Goal: Transaction & Acquisition: Purchase product/service

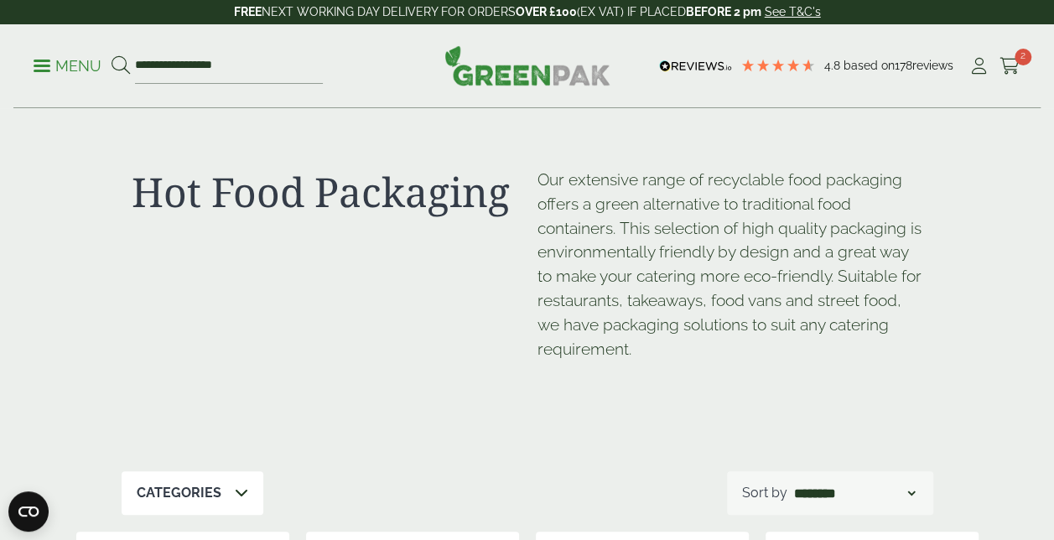
click at [49, 70] on link "Menu" at bounding box center [68, 64] width 68 height 17
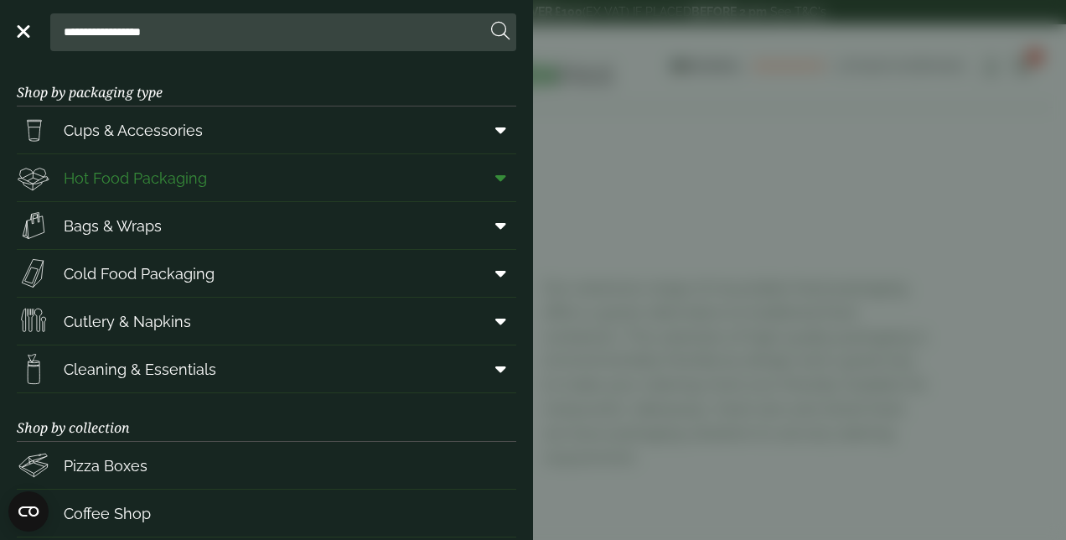
click at [496, 174] on icon at bounding box center [501, 177] width 11 height 17
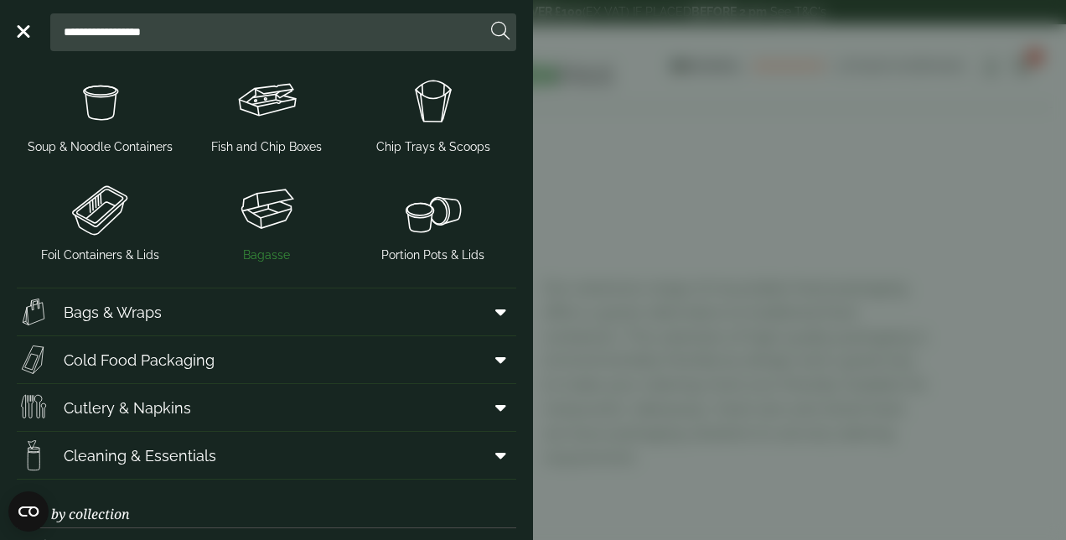
scroll to position [503, 0]
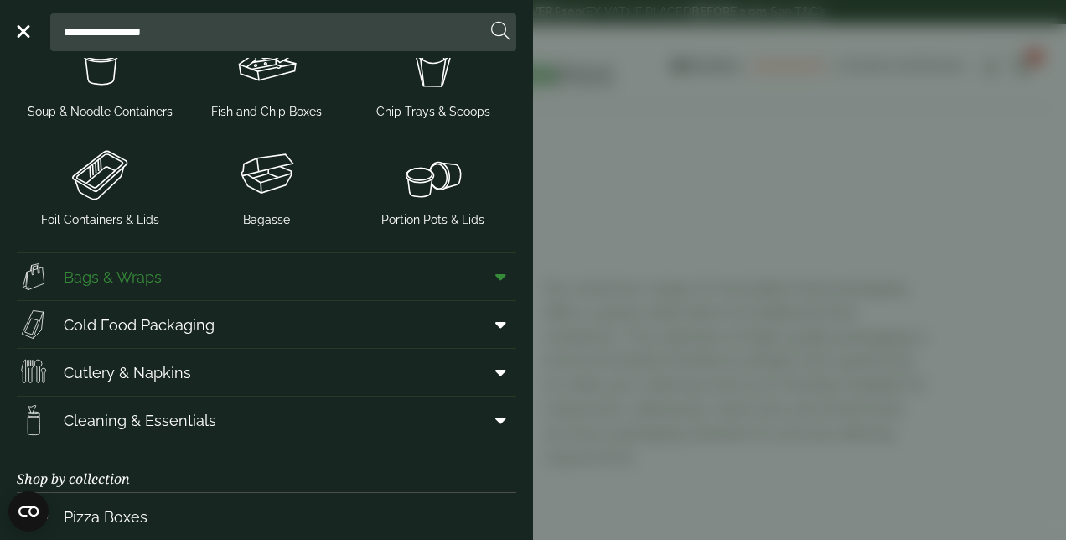
click at [225, 280] on link "Bags & Wraps" at bounding box center [267, 276] width 500 height 47
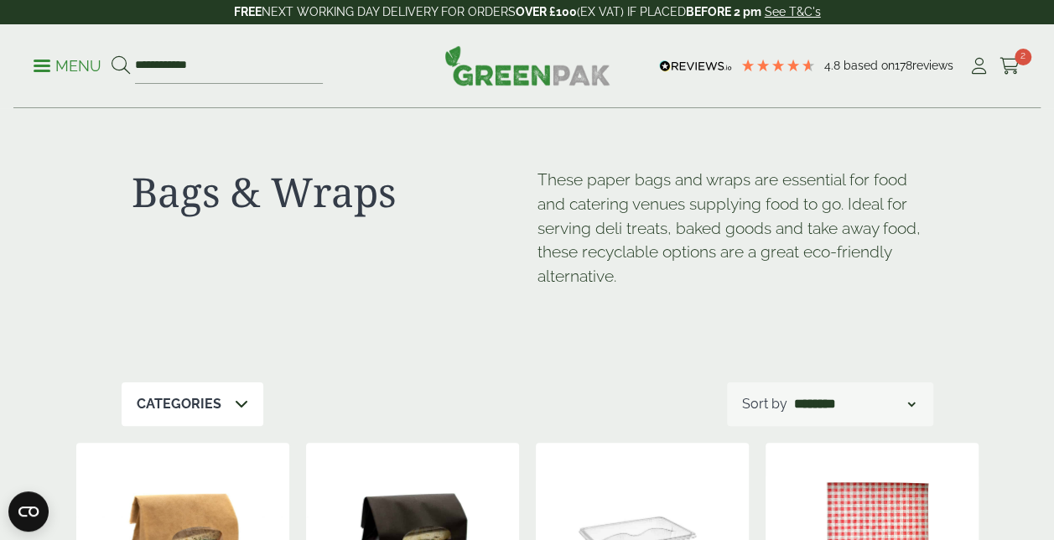
click at [255, 401] on div "Categories" at bounding box center [193, 404] width 142 height 44
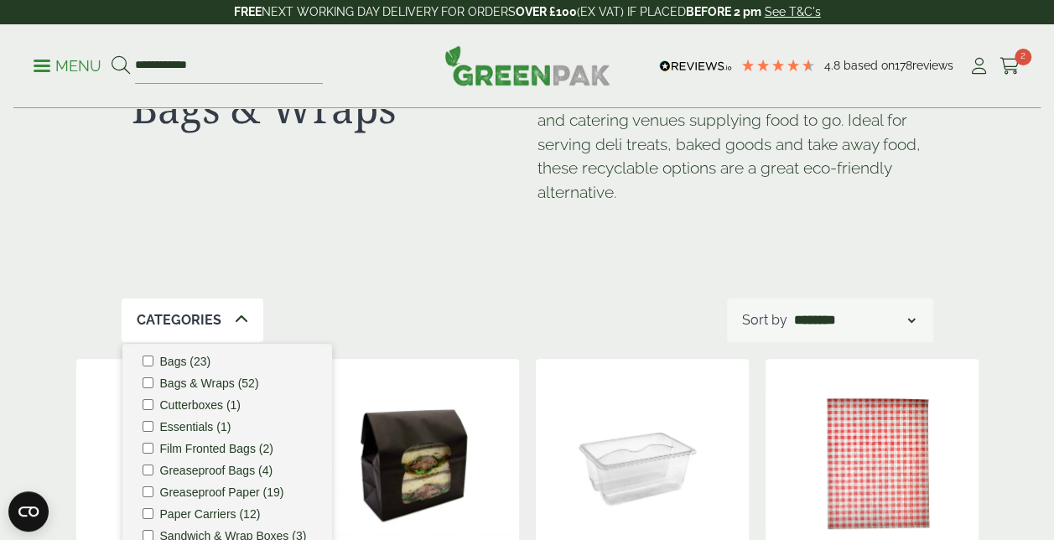
scroll to position [20, 0]
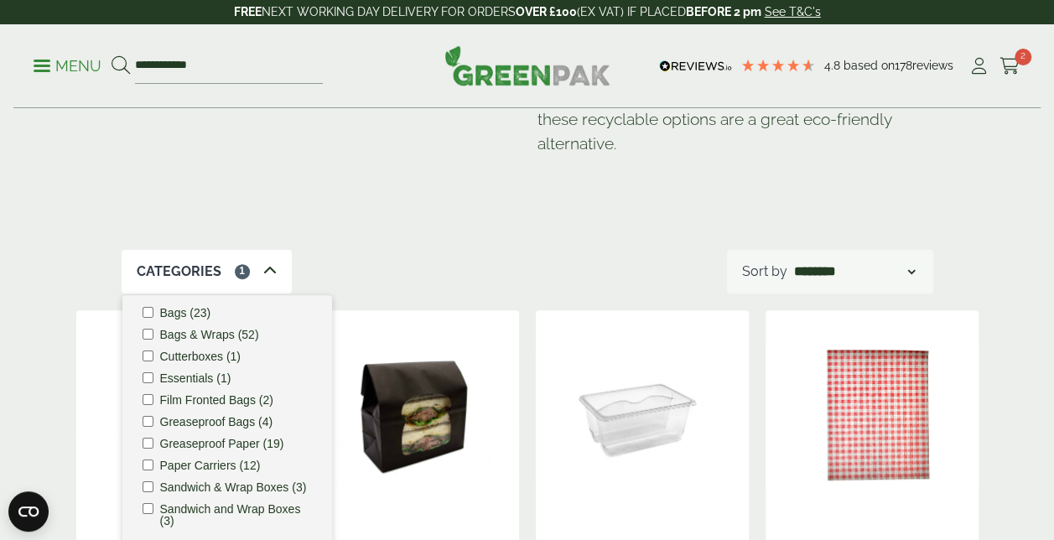
scroll to position [168, 0]
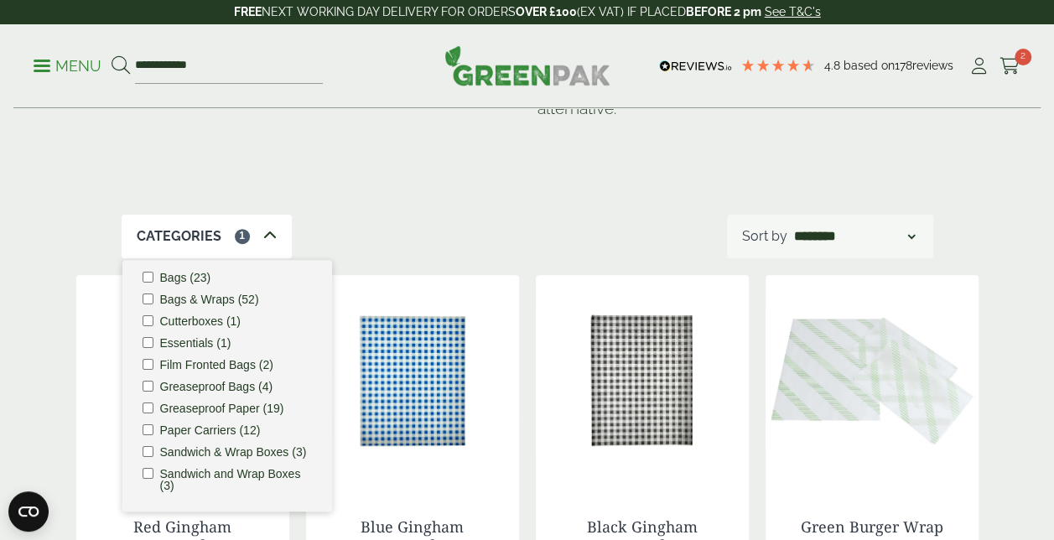
click at [618, 218] on div "Categories 1 Bags (23) Bags & Wraps (52) Cutterboxes (1) Essentials (1) Film Fr…" at bounding box center [528, 237] width 812 height 44
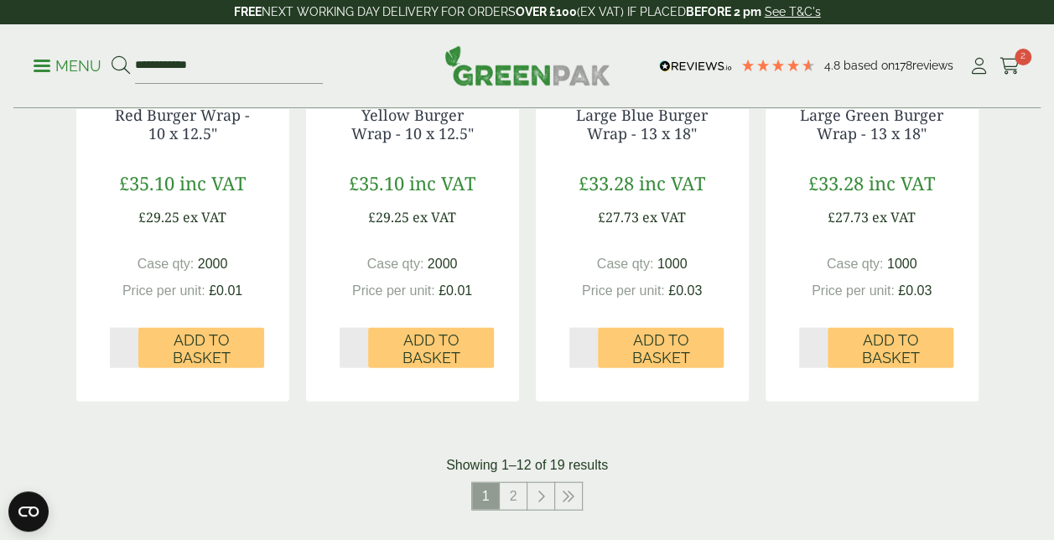
scroll to position [1845, 0]
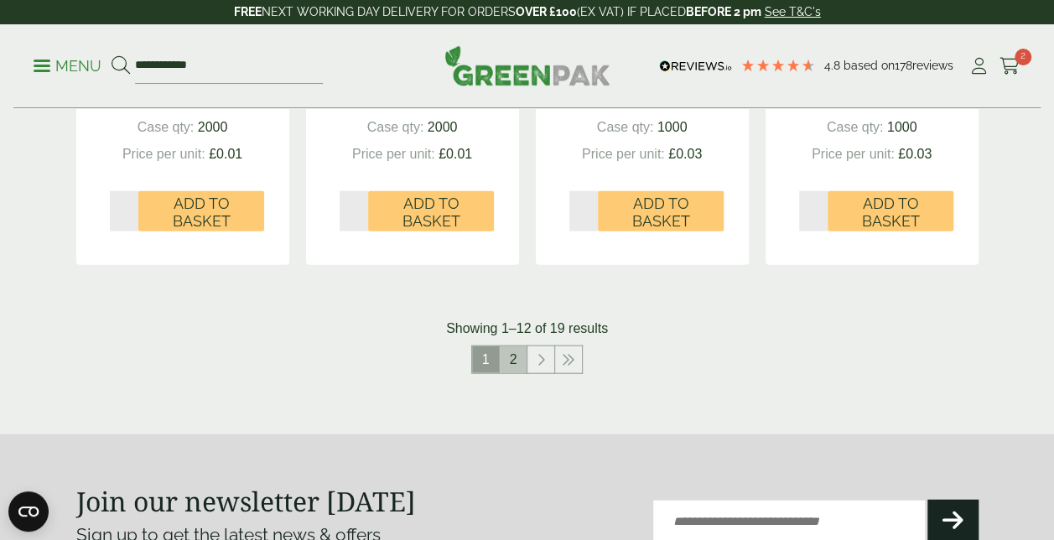
click at [518, 364] on link "2" at bounding box center [513, 359] width 27 height 27
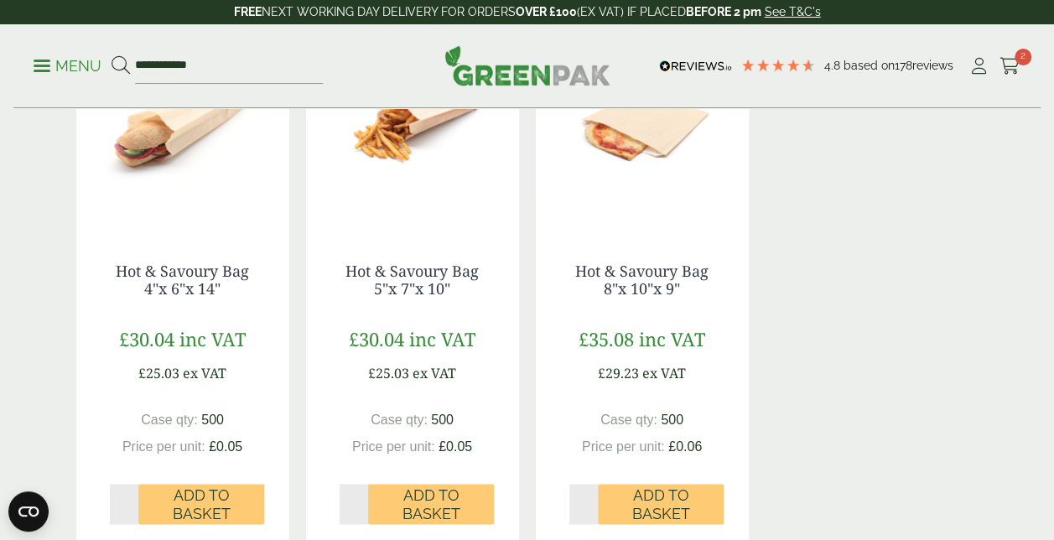
scroll to position [913, 0]
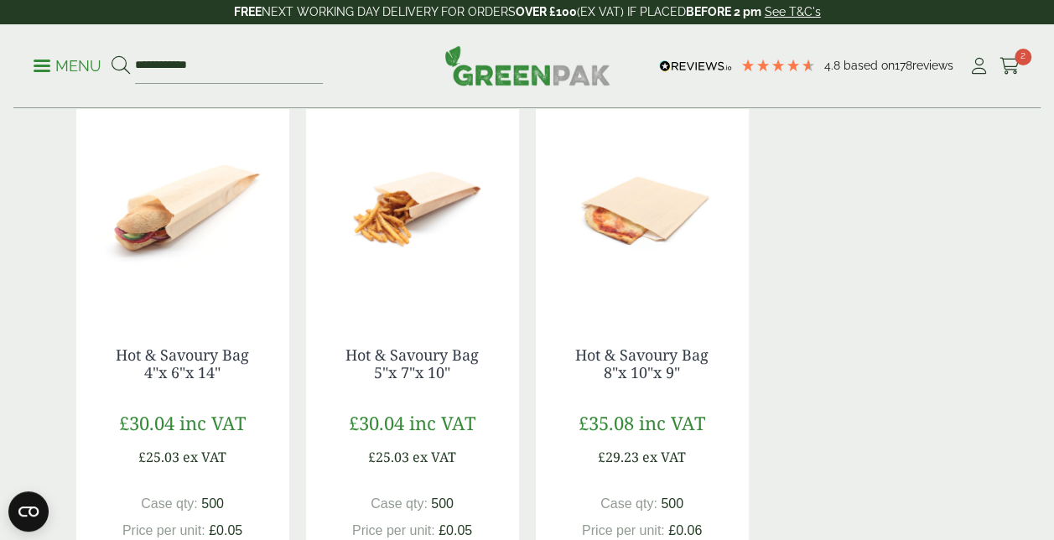
click at [646, 228] on img at bounding box center [642, 208] width 213 height 210
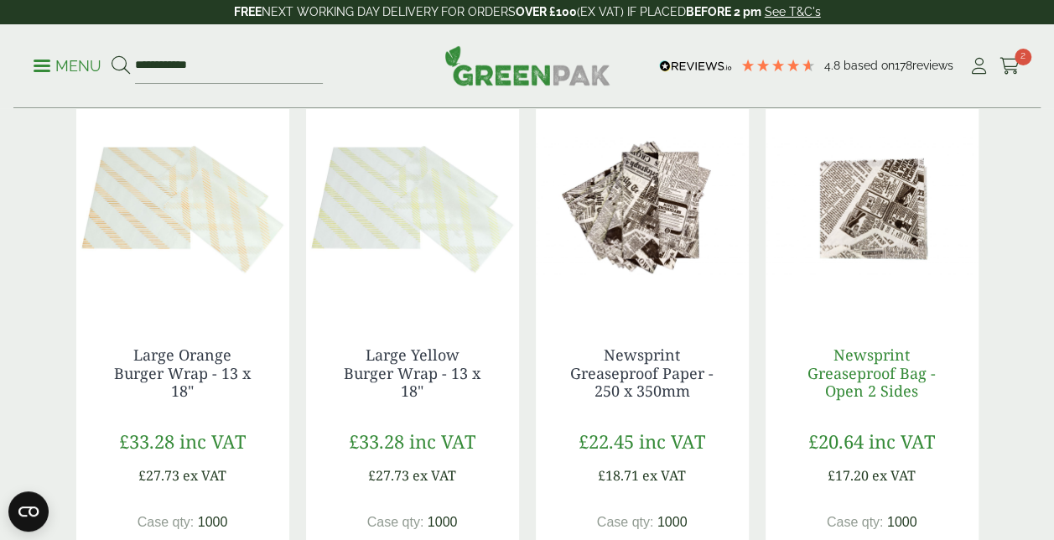
click at [890, 361] on link "Newsprint Greaseproof Bag - Open 2 Sides" at bounding box center [871, 373] width 128 height 56
